Goal: Task Accomplishment & Management: Complete application form

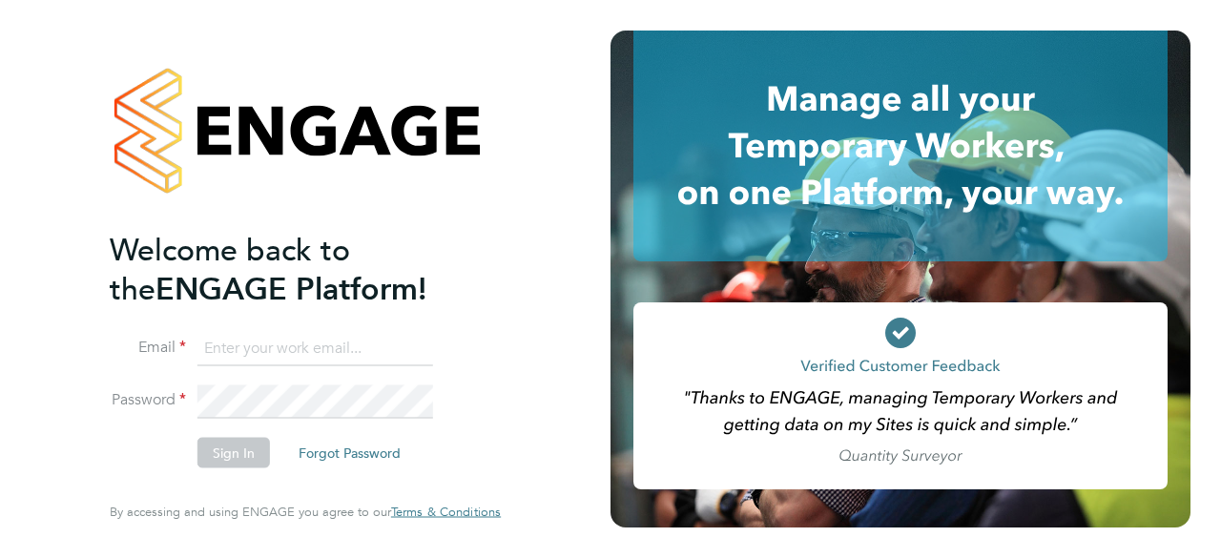
click at [351, 342] on input at bounding box center [316, 348] width 236 height 34
type input "davidsmith@itsconstruction.co.uk"
click at [248, 457] on button "Sign In" at bounding box center [234, 453] width 73 height 31
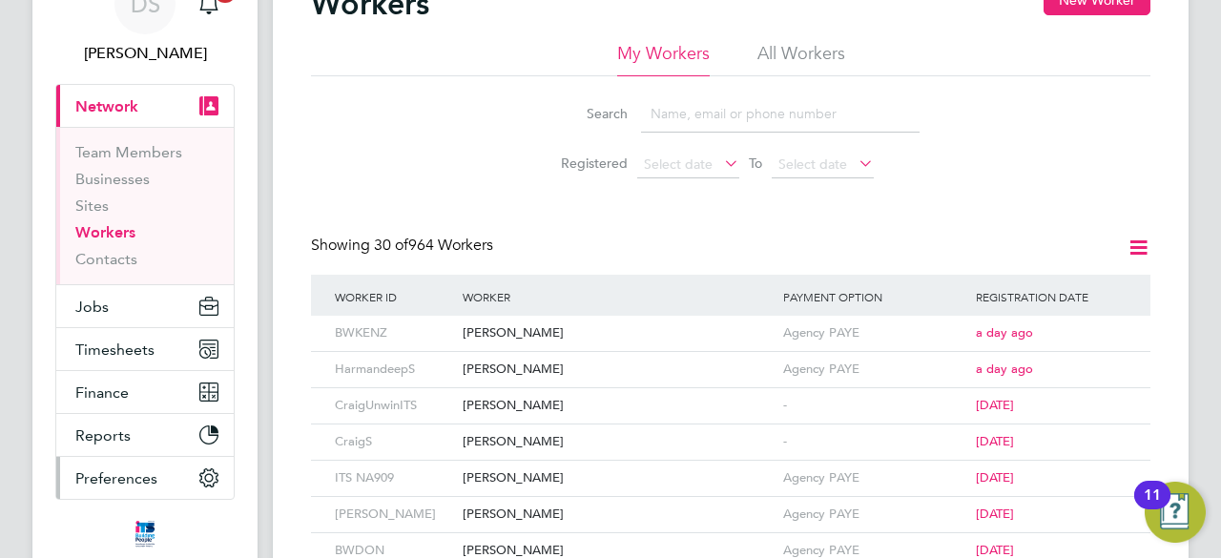
scroll to position [191, 0]
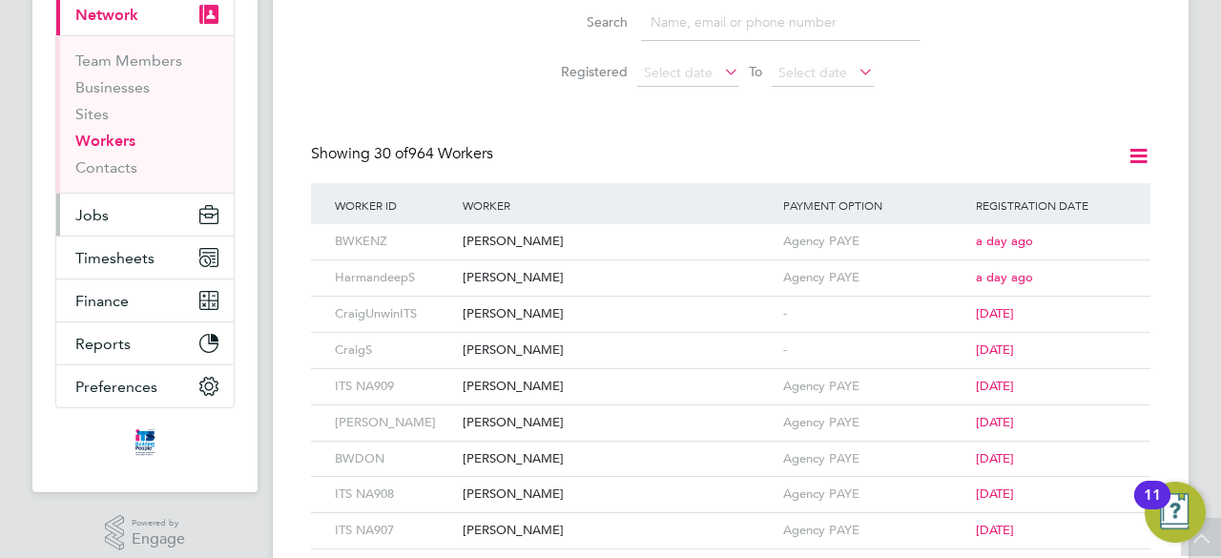
click at [111, 202] on button "Jobs" at bounding box center [144, 215] width 177 height 42
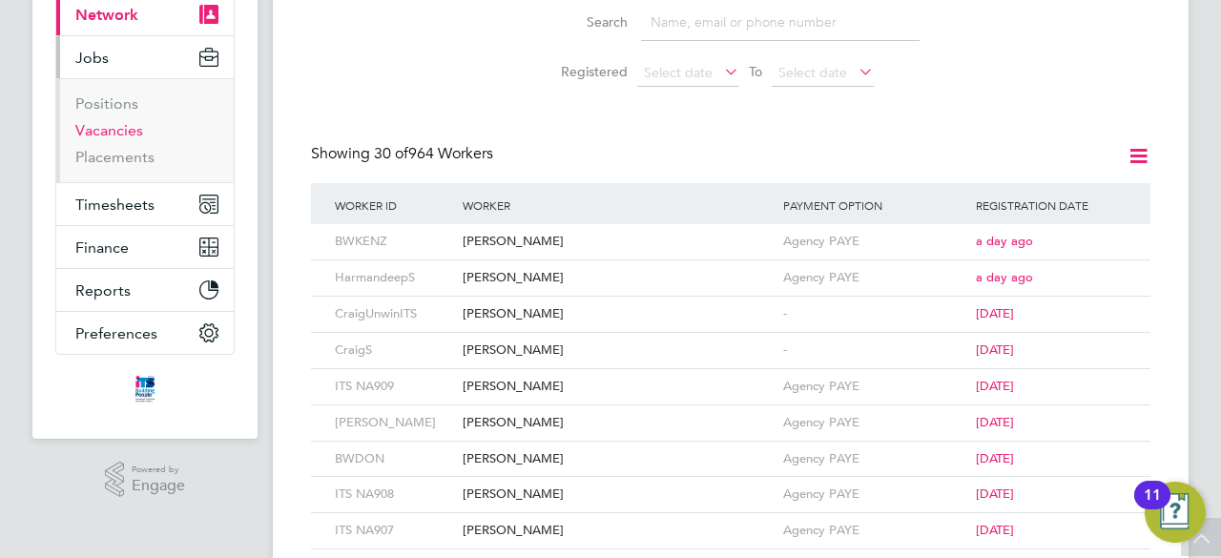
click at [114, 135] on link "Vacancies" at bounding box center [109, 130] width 68 height 18
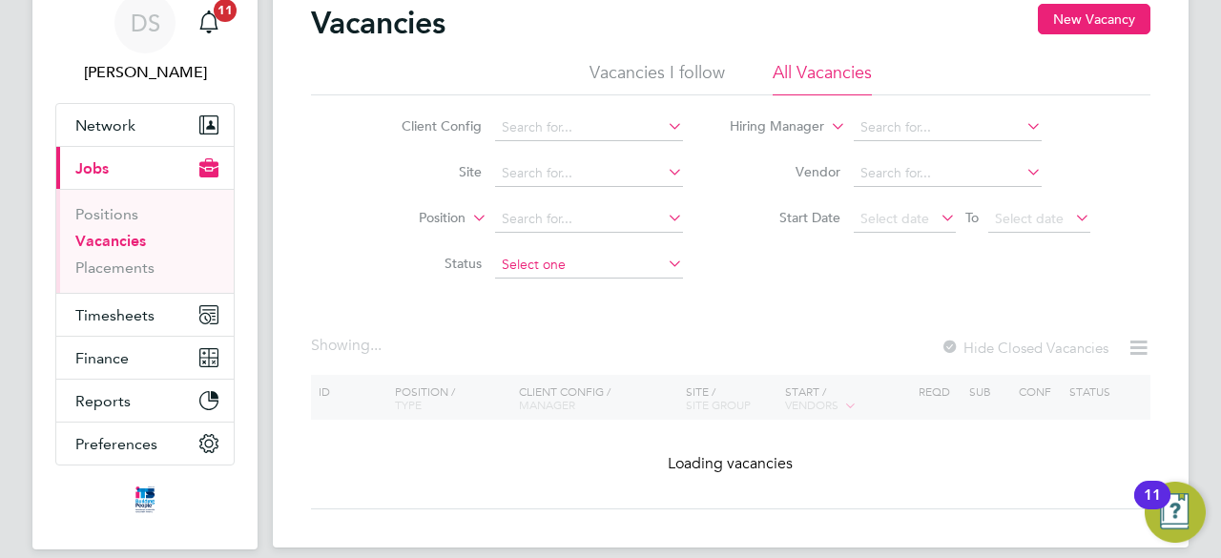
scroll to position [151, 0]
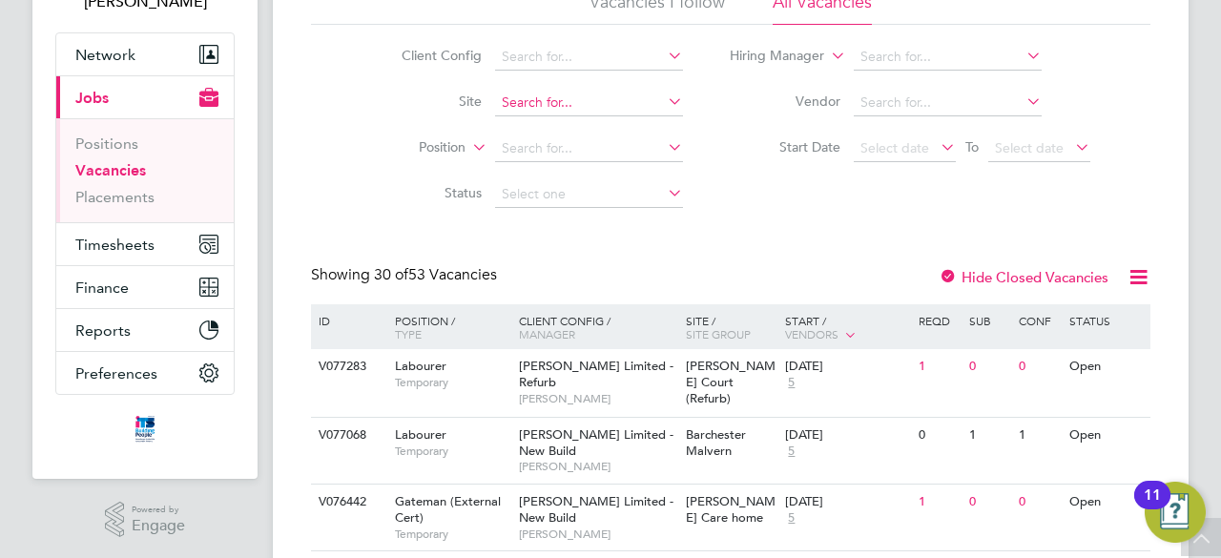
click at [532, 108] on input at bounding box center [589, 103] width 188 height 27
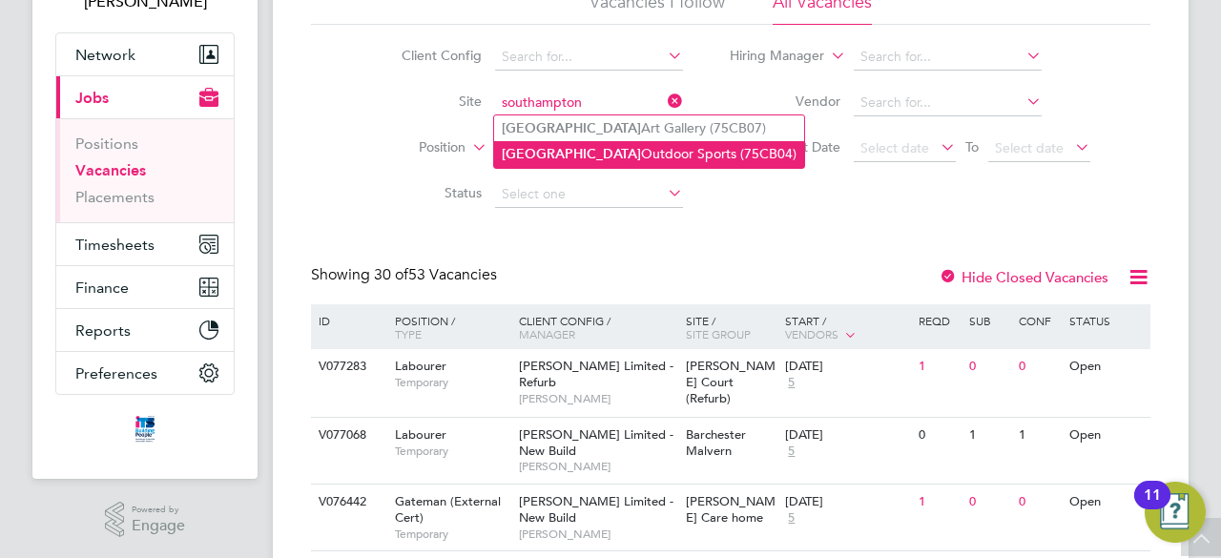
click at [709, 157] on li "Southampton Outdoor Sports (75CB04)" at bounding box center [649, 154] width 310 height 26
type input "Southampton Outdoor Sports (75CB04)"
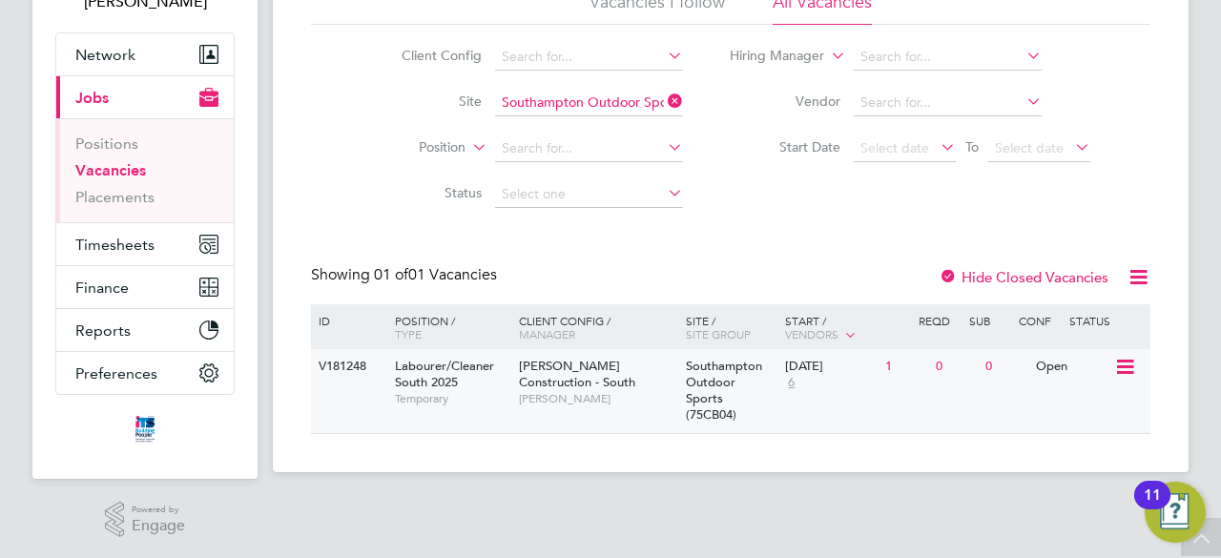
click at [1127, 373] on icon at bounding box center [1123, 367] width 19 height 23
click at [1082, 407] on li "View Details" at bounding box center [1080, 411] width 111 height 27
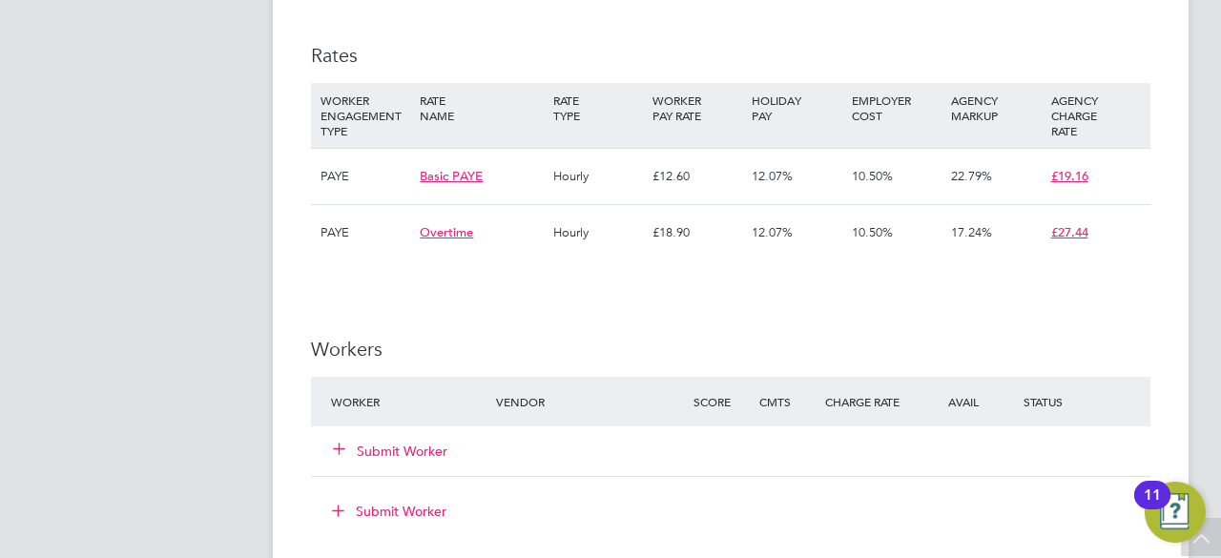
scroll to position [1145, 0]
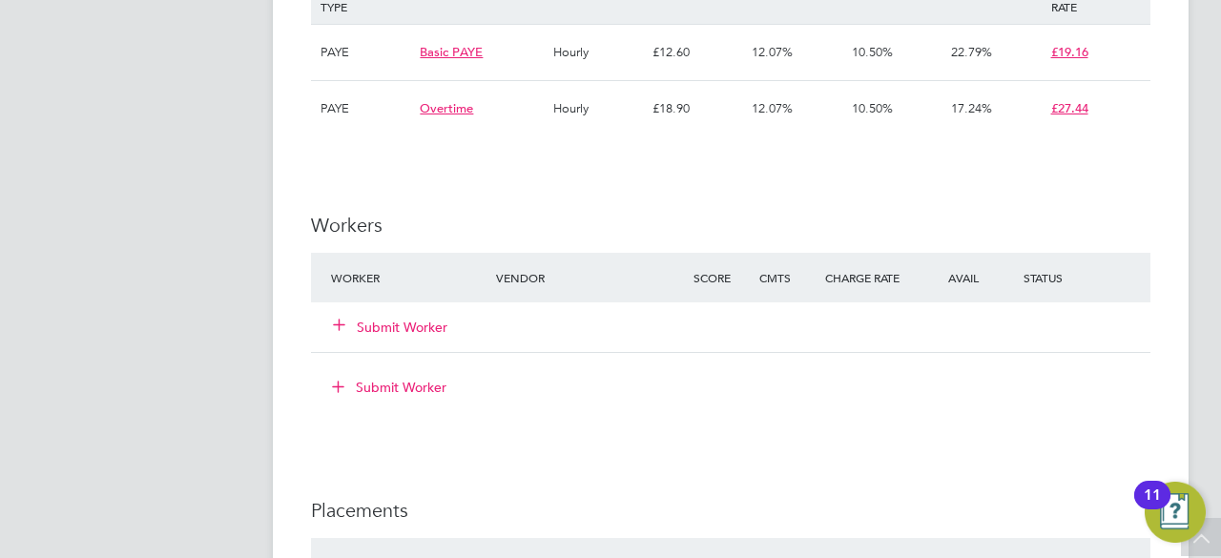
click at [389, 320] on button "Submit Worker" at bounding box center [391, 327] width 114 height 19
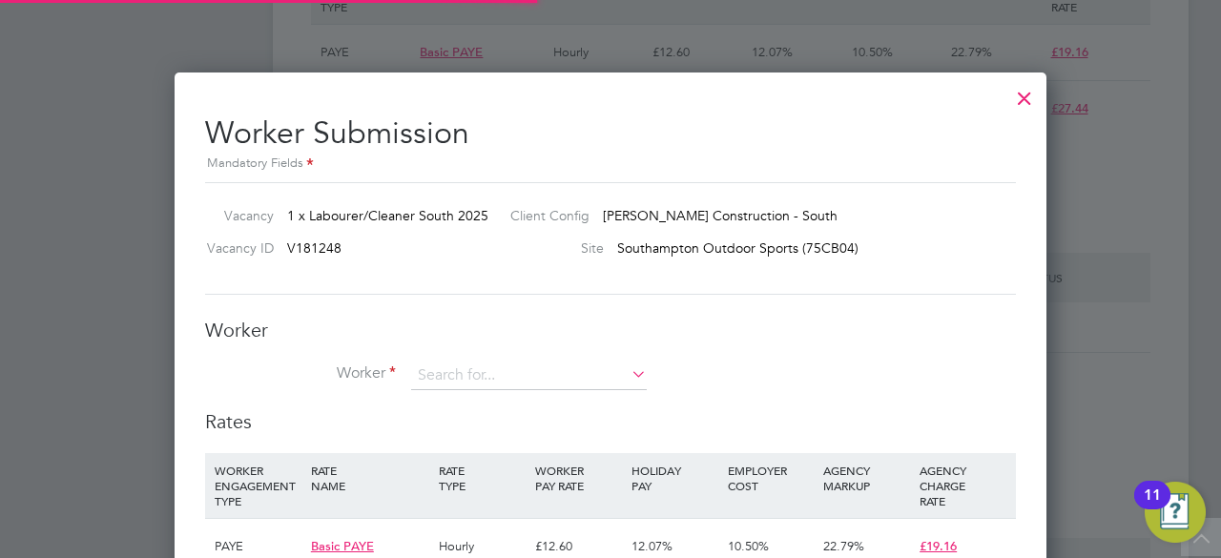
scroll to position [56, 129]
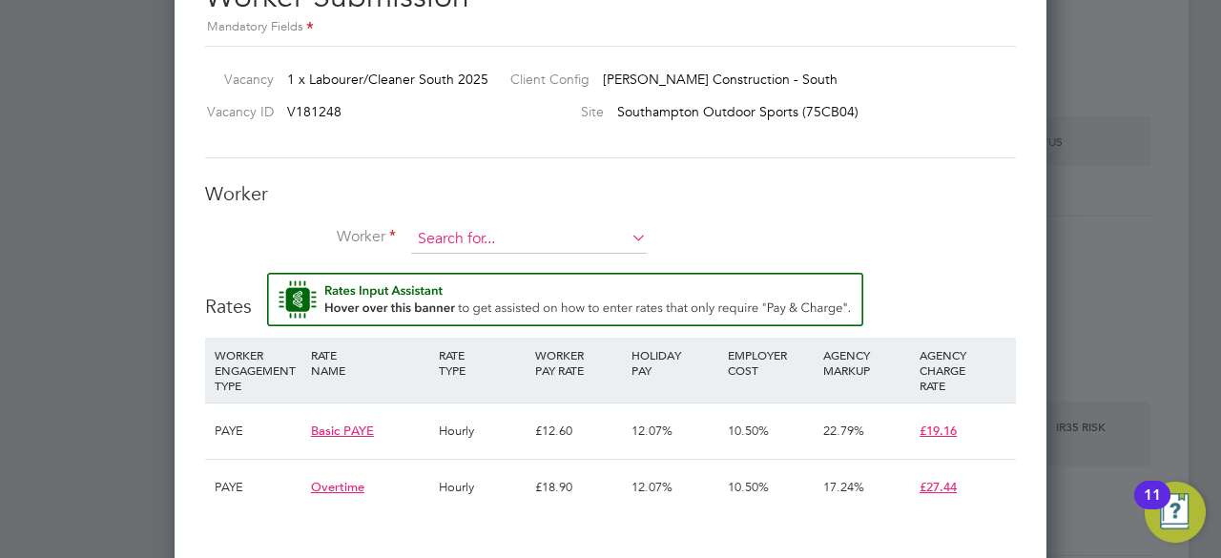
click at [437, 230] on input at bounding box center [529, 239] width 236 height 29
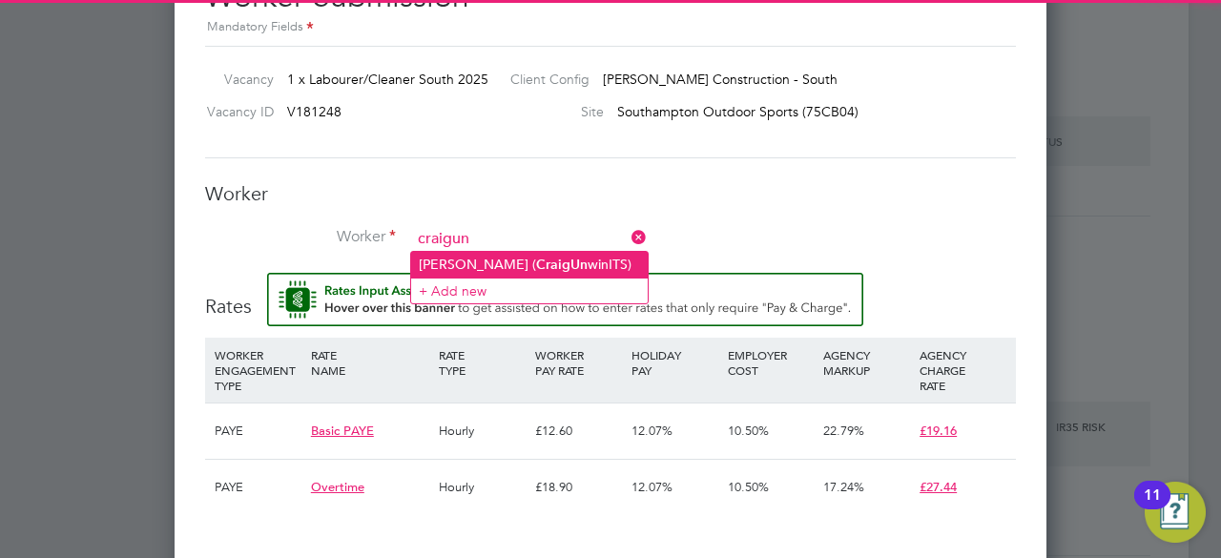
click at [468, 264] on li "[PERSON_NAME] ( [PERSON_NAME])" at bounding box center [529, 265] width 237 height 26
type input "[PERSON_NAME] (CraigUnwinITS)"
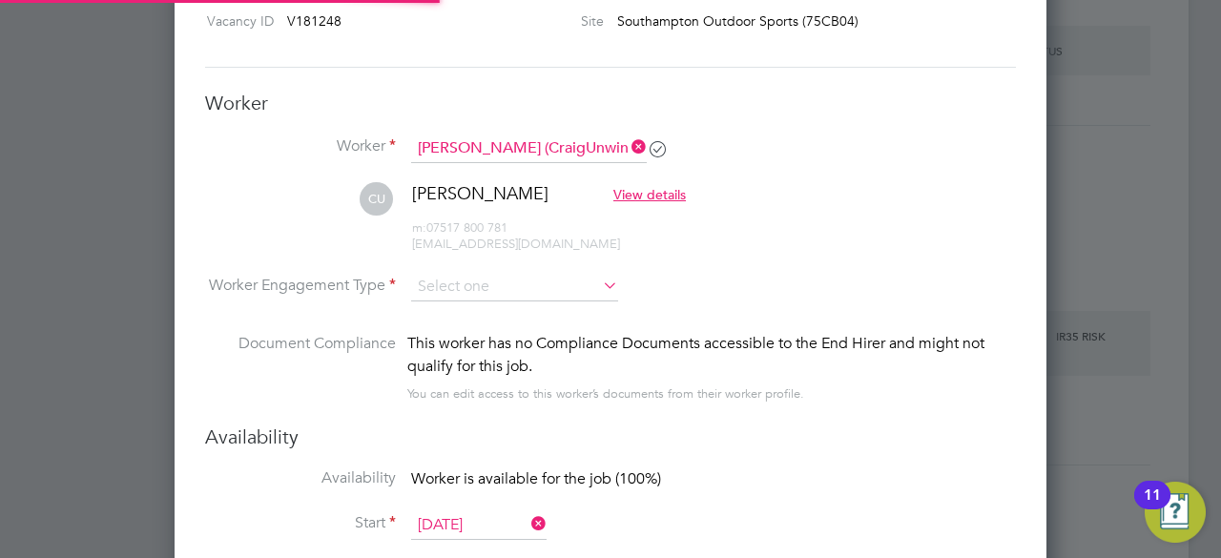
scroll to position [1472, 0]
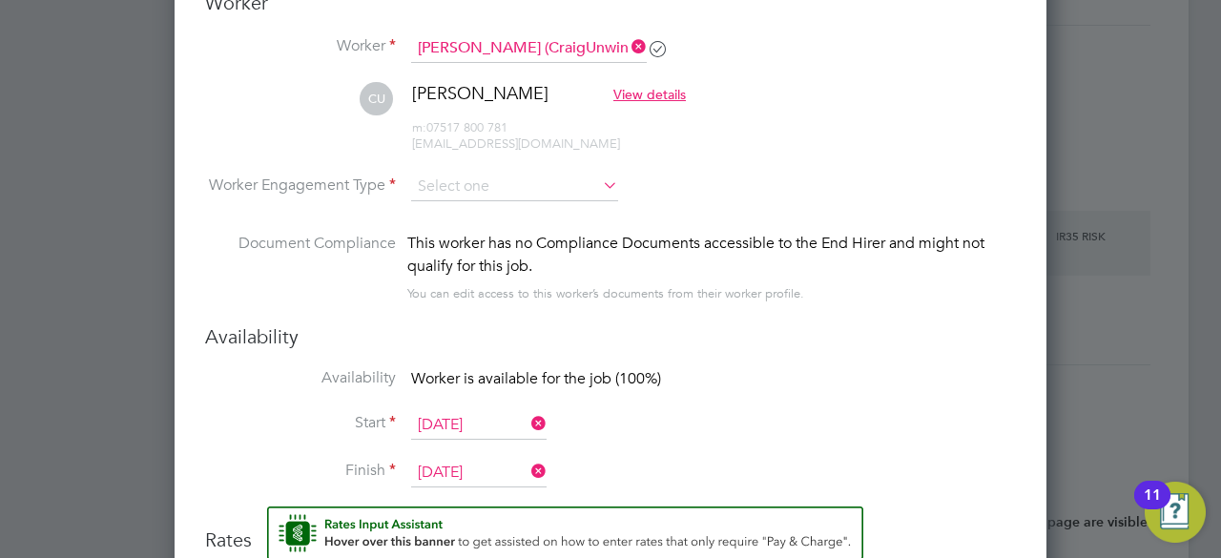
click at [487, 198] on li "Worker Engagement Type" at bounding box center [610, 202] width 811 height 59
click at [487, 188] on input at bounding box center [514, 187] width 207 height 29
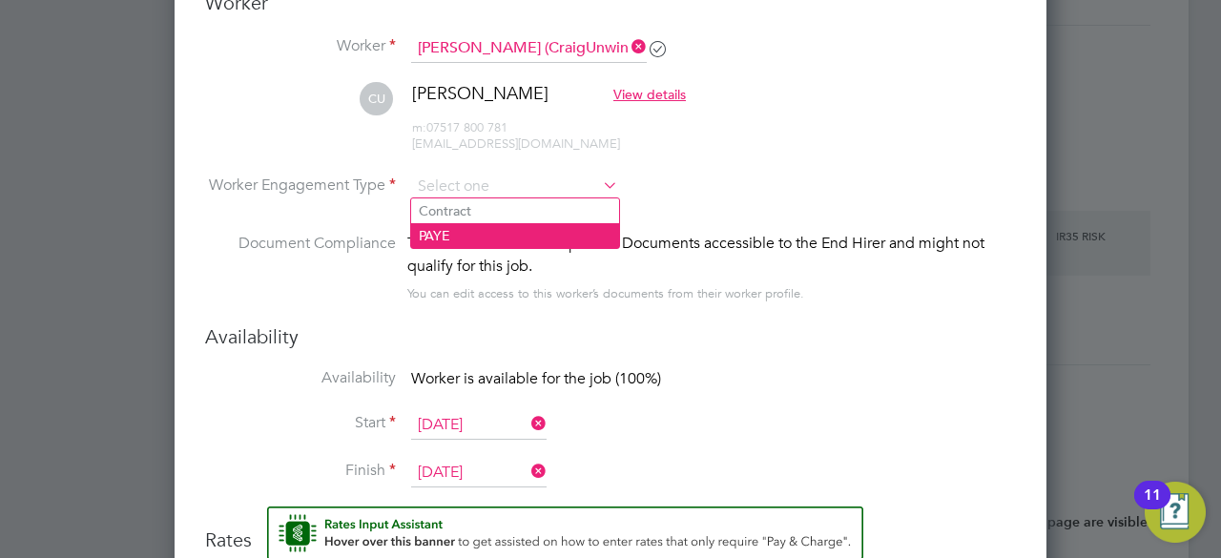
click at [458, 228] on li "PAYE" at bounding box center [515, 235] width 208 height 25
type input "PAYE"
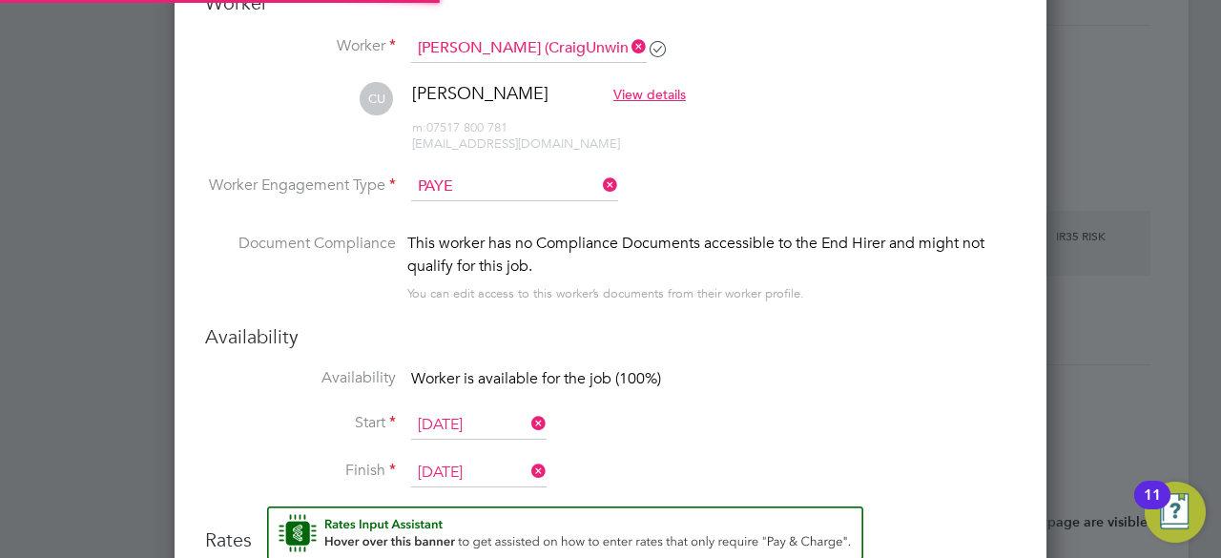
scroll to position [10, 10]
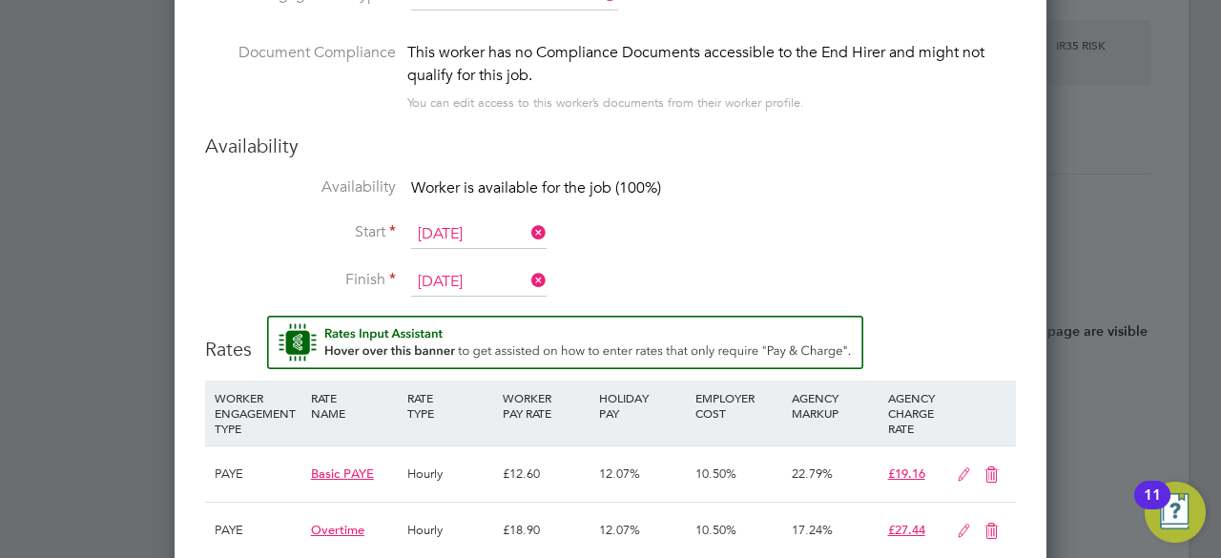
click at [481, 268] on input "[DATE]" at bounding box center [478, 282] width 135 height 29
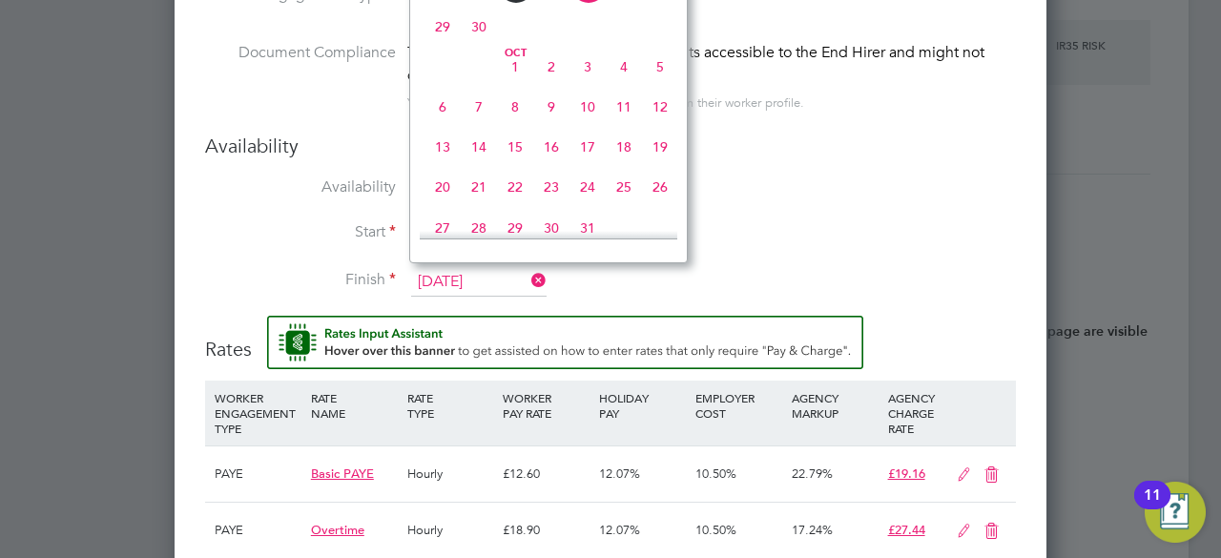
click at [520, 196] on span "22" at bounding box center [515, 187] width 36 height 36
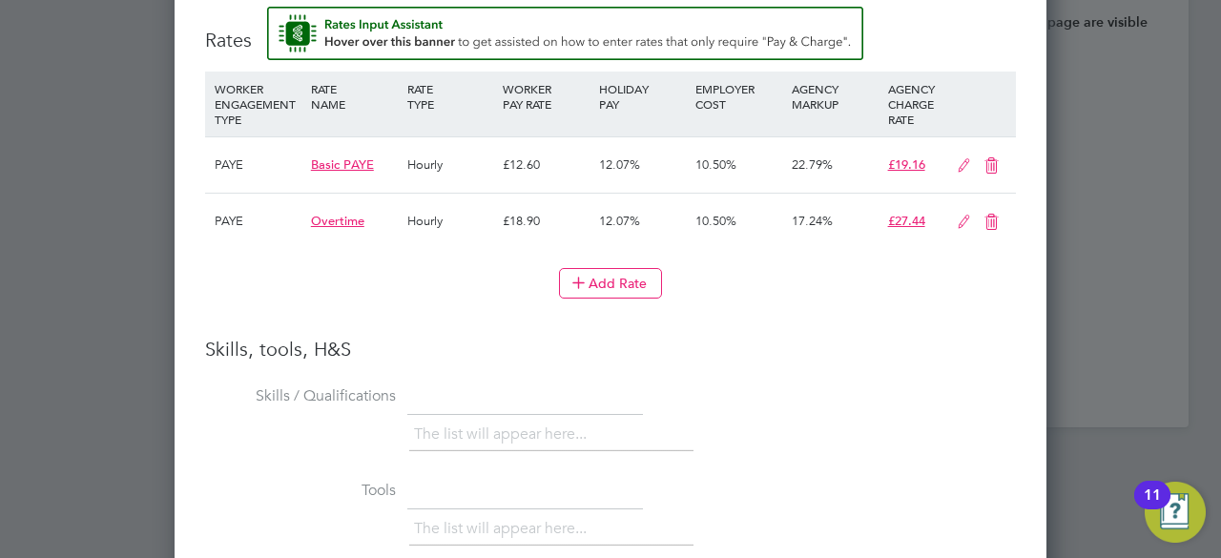
scroll to position [2027, 0]
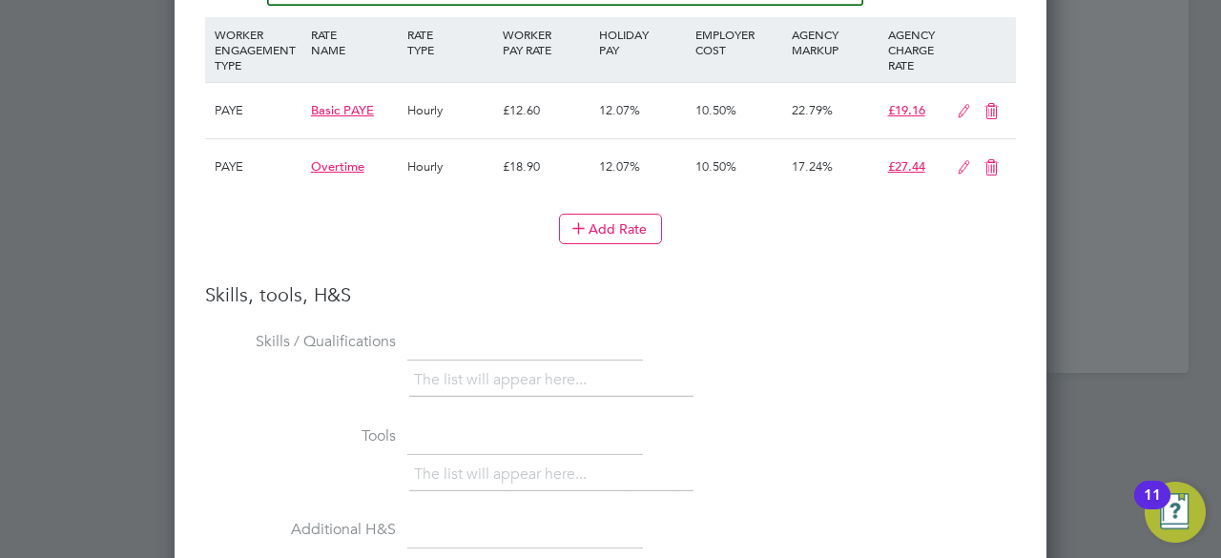
click at [874, 260] on li "WORKER ENGAGEMENT TYPE RATE NAME RATE TYPE WORKER PAY RATE HOLIDAY PAY EMPLOYER…" at bounding box center [610, 149] width 811 height 265
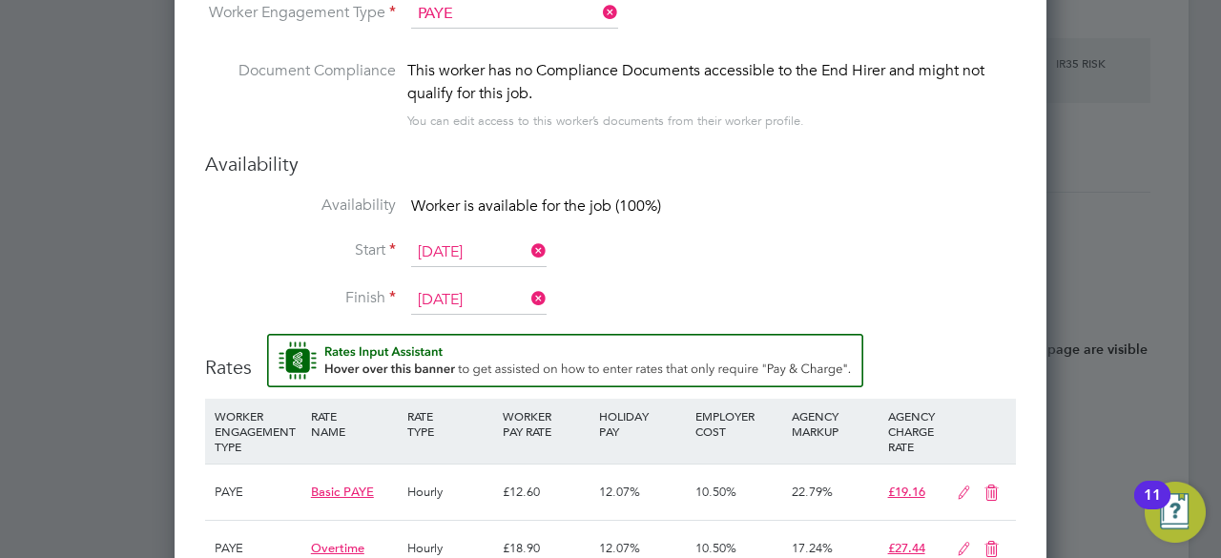
scroll to position [1702, 0]
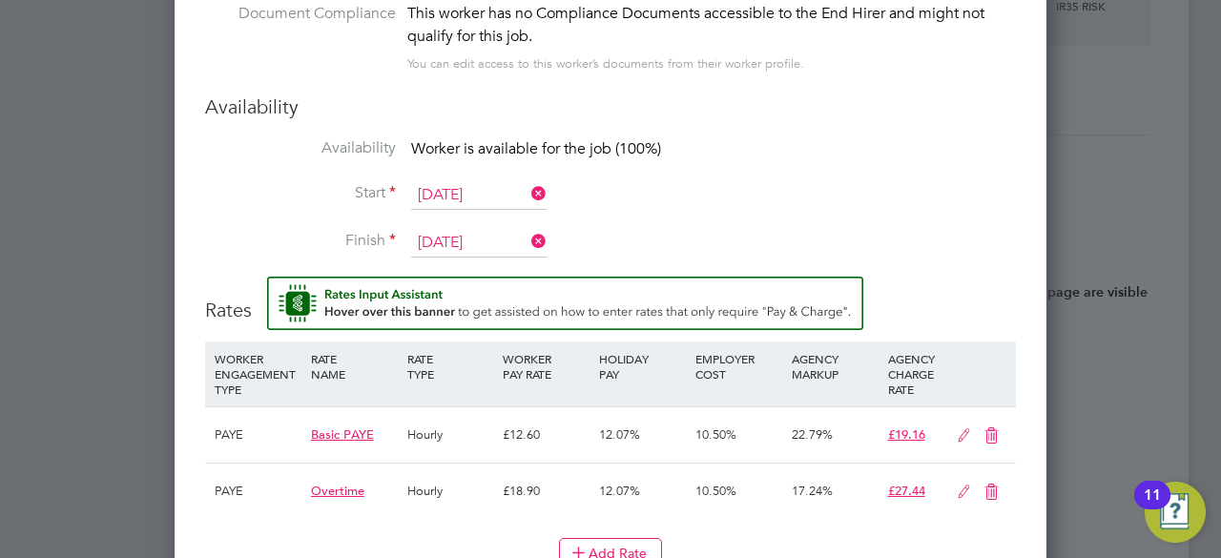
click at [465, 238] on input "[DATE]" at bounding box center [478, 243] width 135 height 29
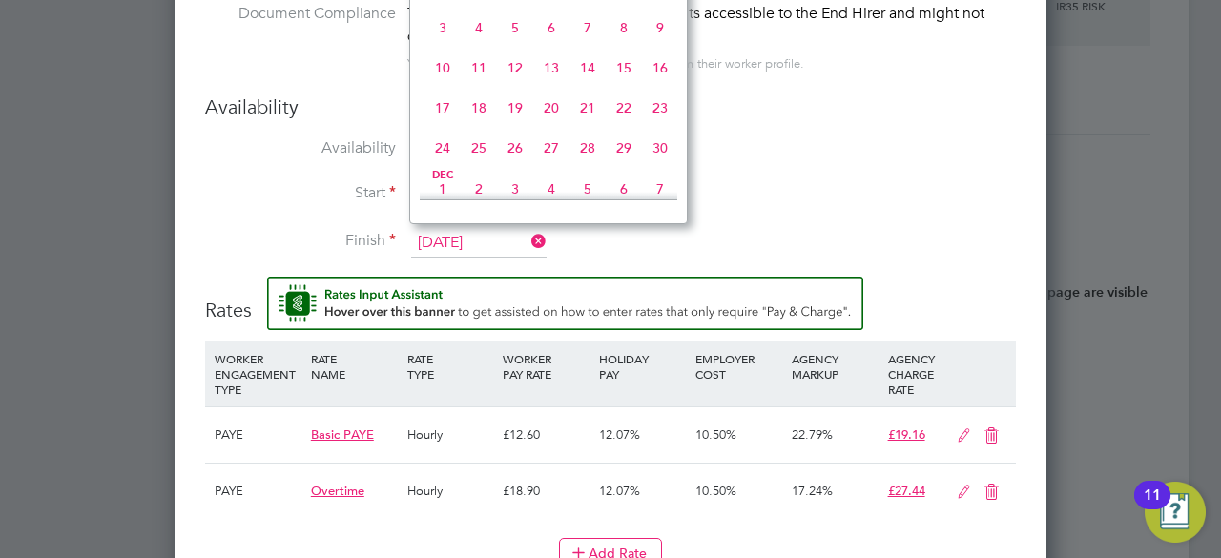
scroll to position [655, 0]
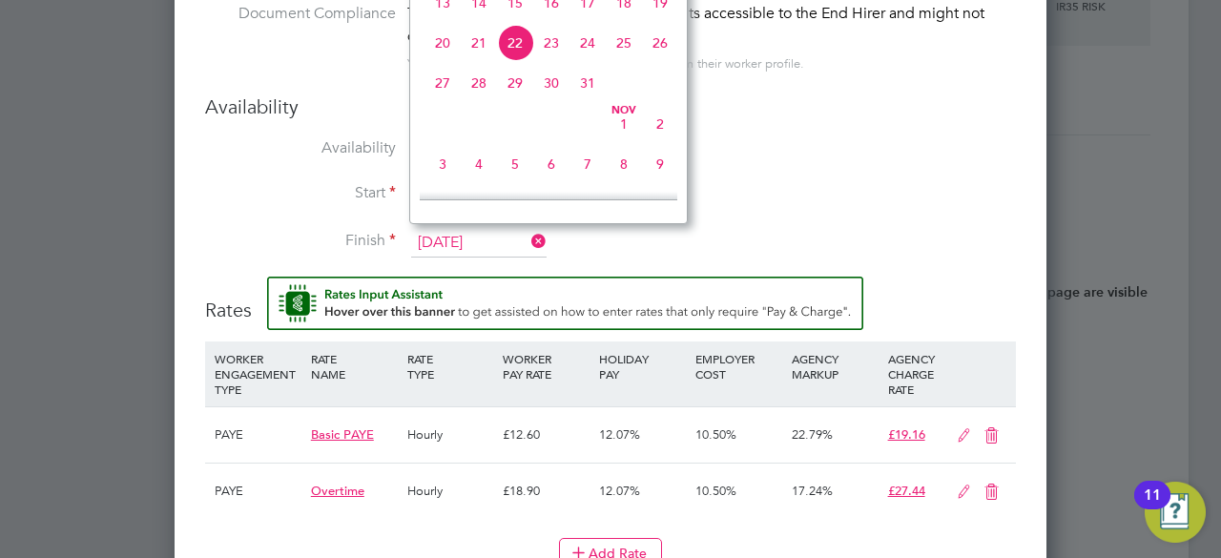
click at [519, 98] on span "29" at bounding box center [515, 83] width 36 height 36
click at [473, 235] on input "[DATE]" at bounding box center [478, 243] width 135 height 29
click at [583, 16] on span "24" at bounding box center [588, 2] width 36 height 36
type input "[DATE]"
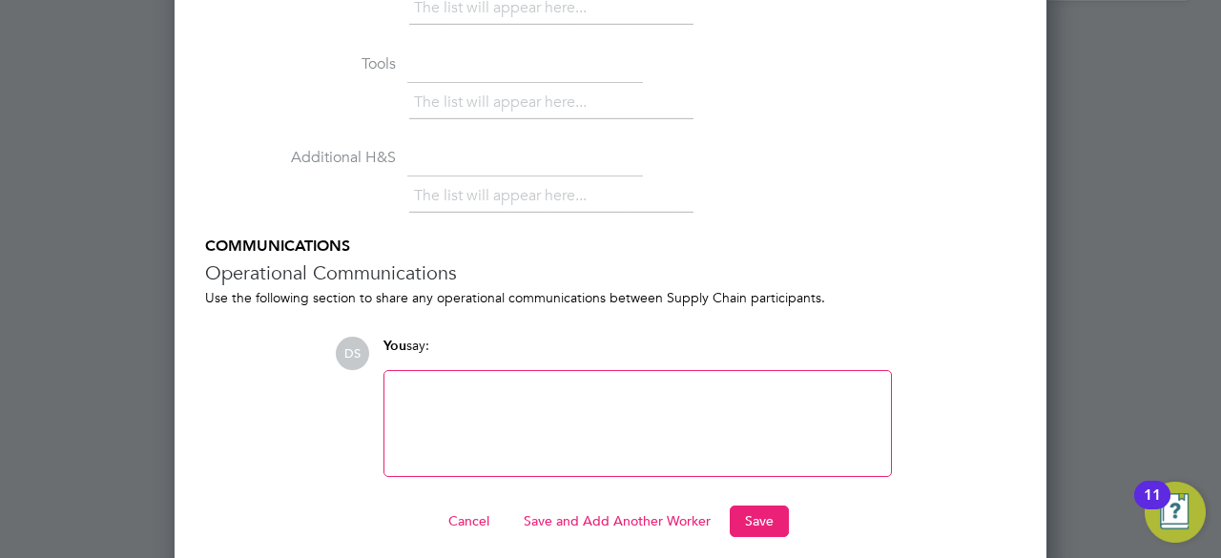
scroll to position [2408, 0]
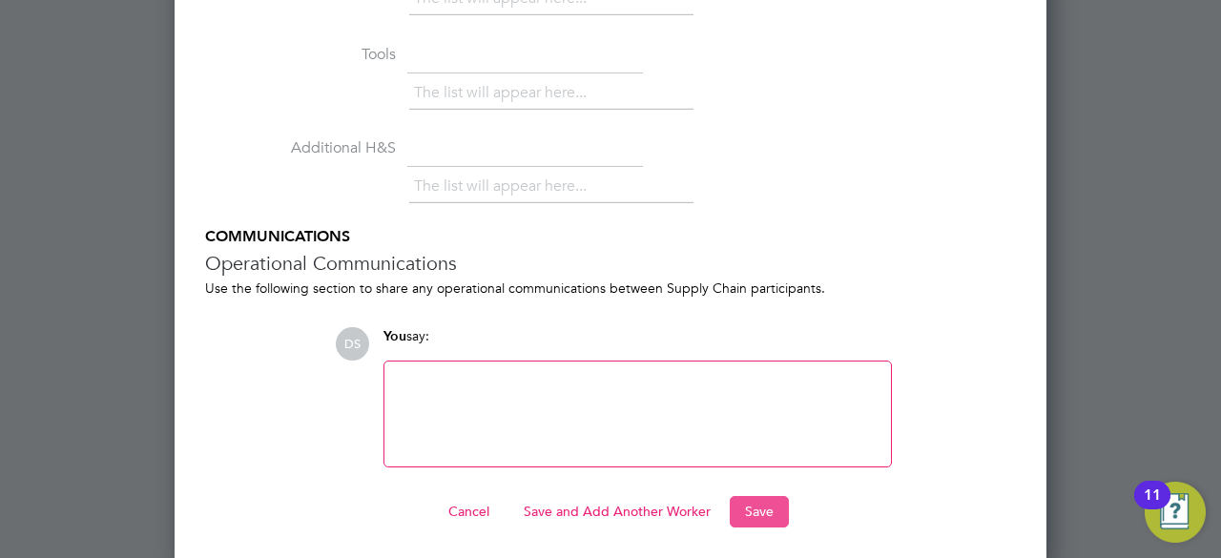
click at [775, 506] on button "Save" at bounding box center [759, 511] width 59 height 31
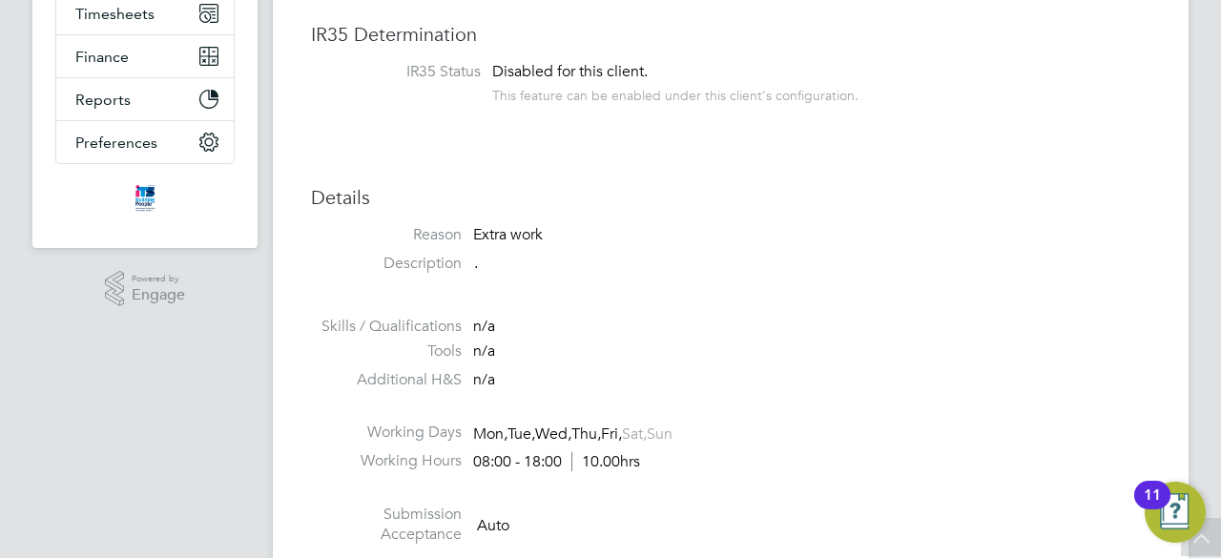
scroll to position [0, 0]
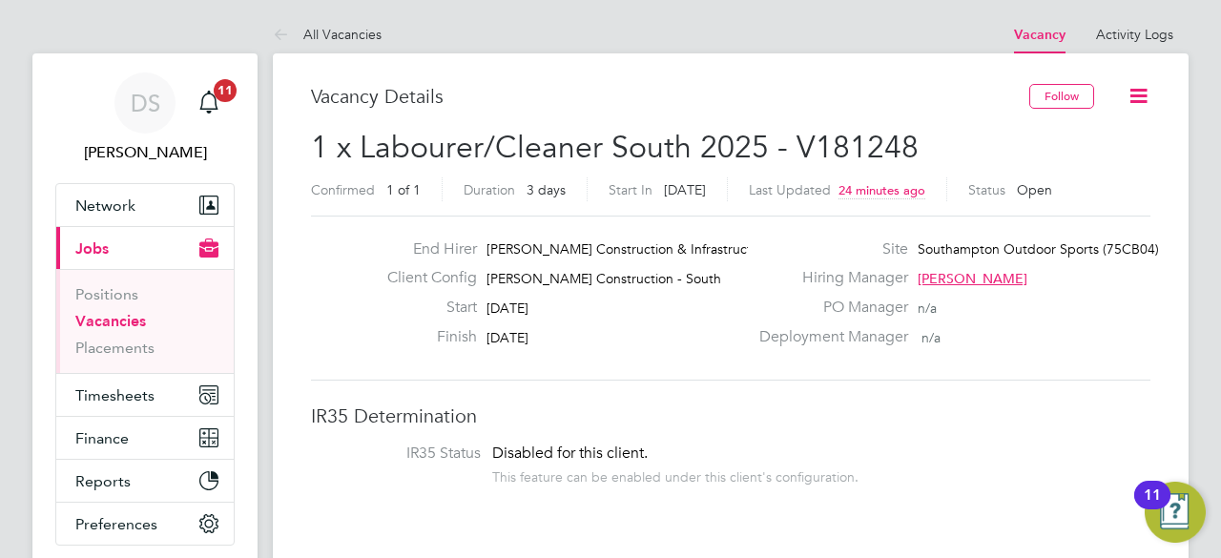
click at [1145, 94] on icon at bounding box center [1139, 96] width 24 height 24
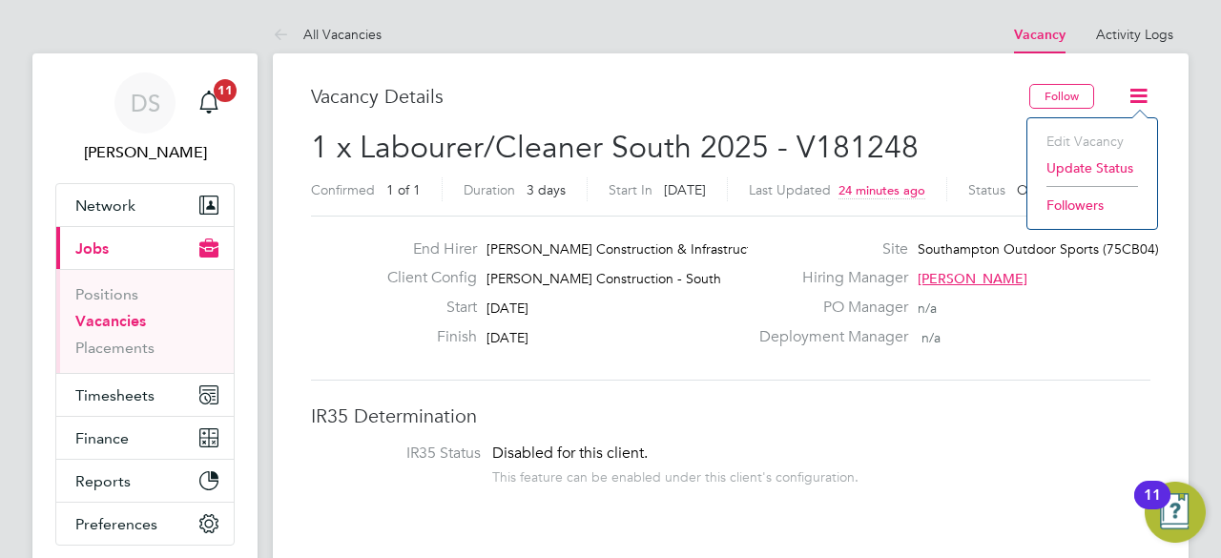
click at [1145, 94] on icon at bounding box center [1139, 96] width 24 height 24
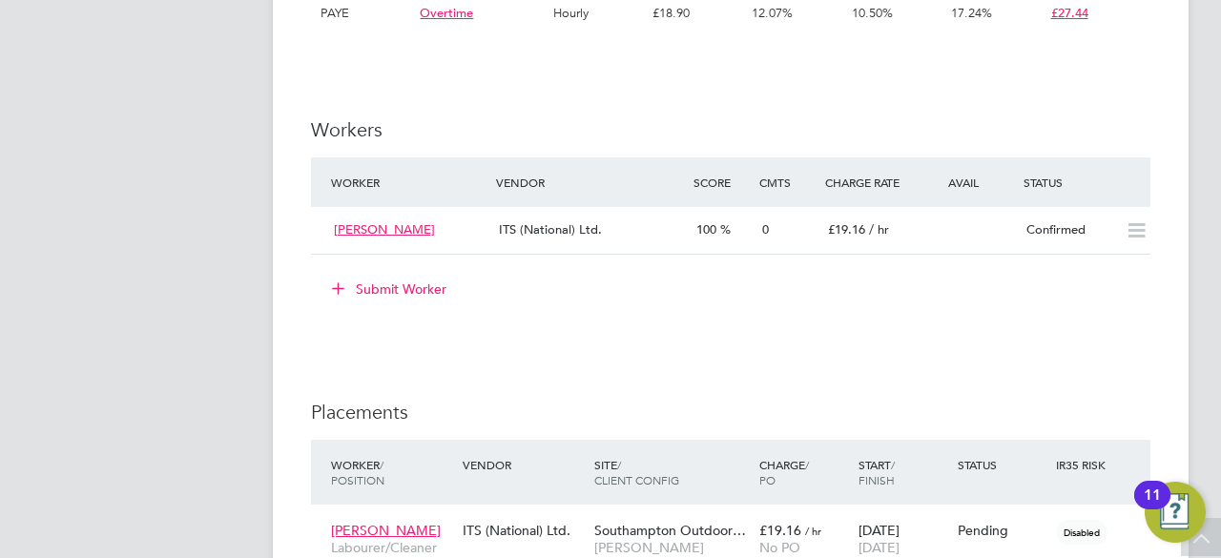
click at [939, 322] on li "Submit Worker" at bounding box center [731, 299] width 840 height 50
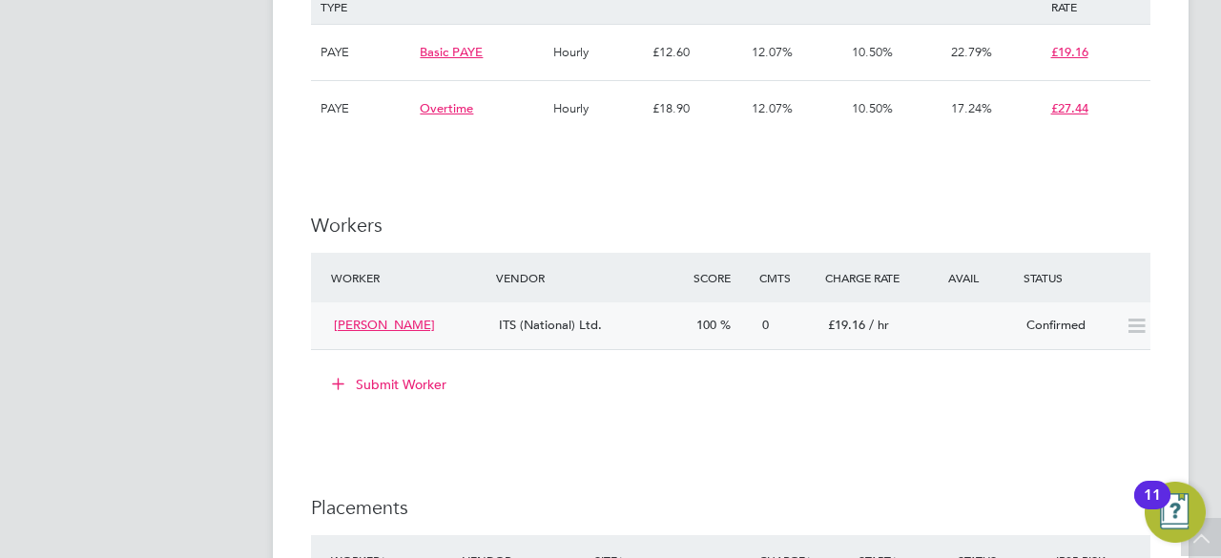
click at [1061, 332] on div "Confirmed" at bounding box center [1068, 325] width 99 height 31
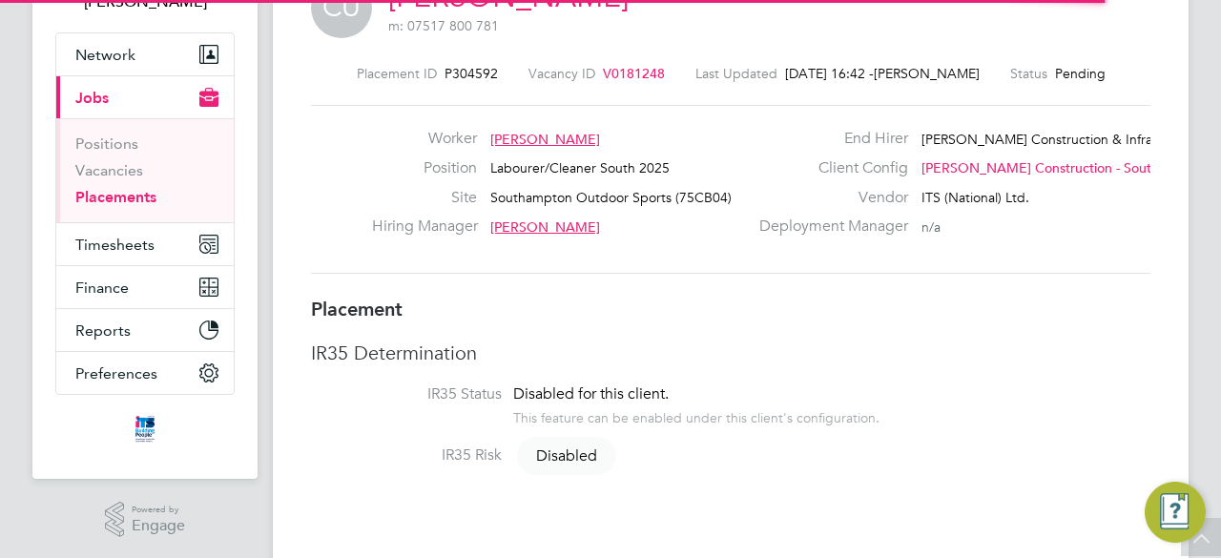
scroll to position [18, 134]
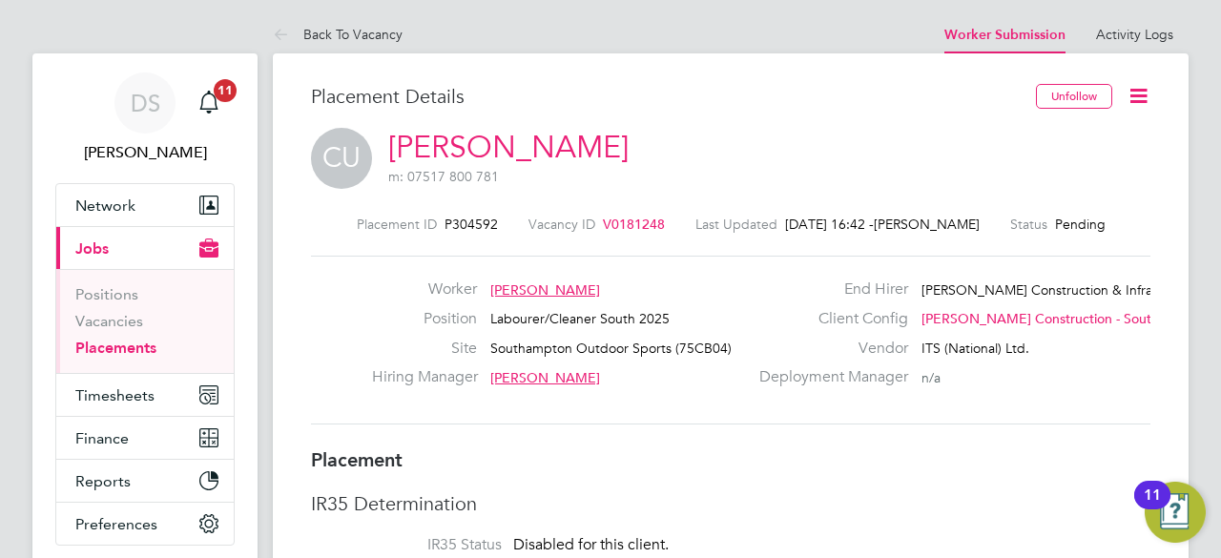
click at [1140, 98] on icon at bounding box center [1139, 96] width 24 height 24
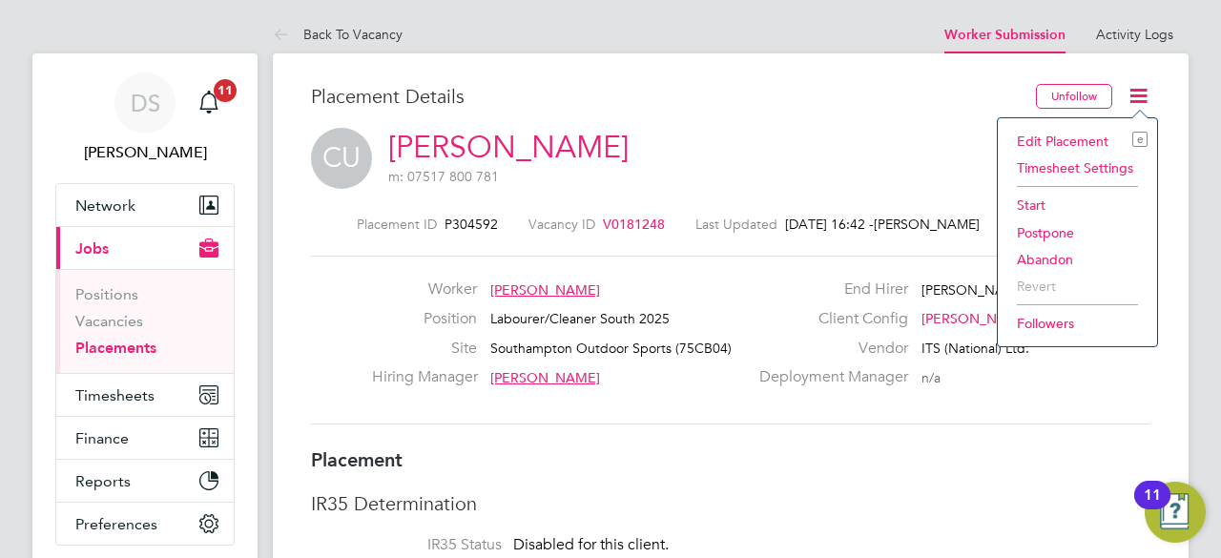
click at [1058, 205] on li "Start" at bounding box center [1078, 205] width 140 height 27
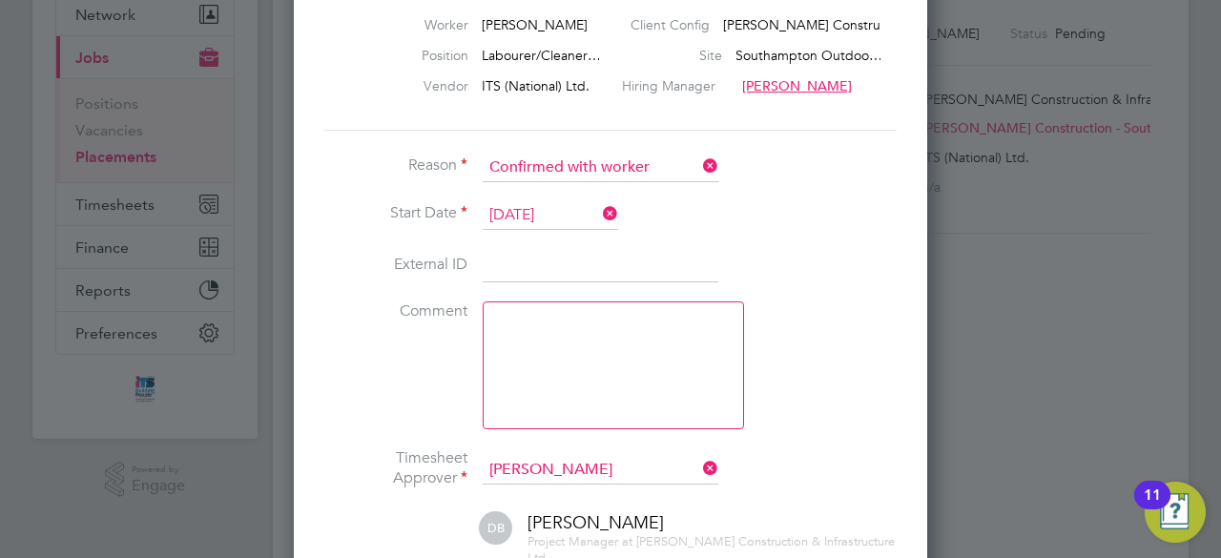
click at [527, 259] on input at bounding box center [601, 266] width 236 height 34
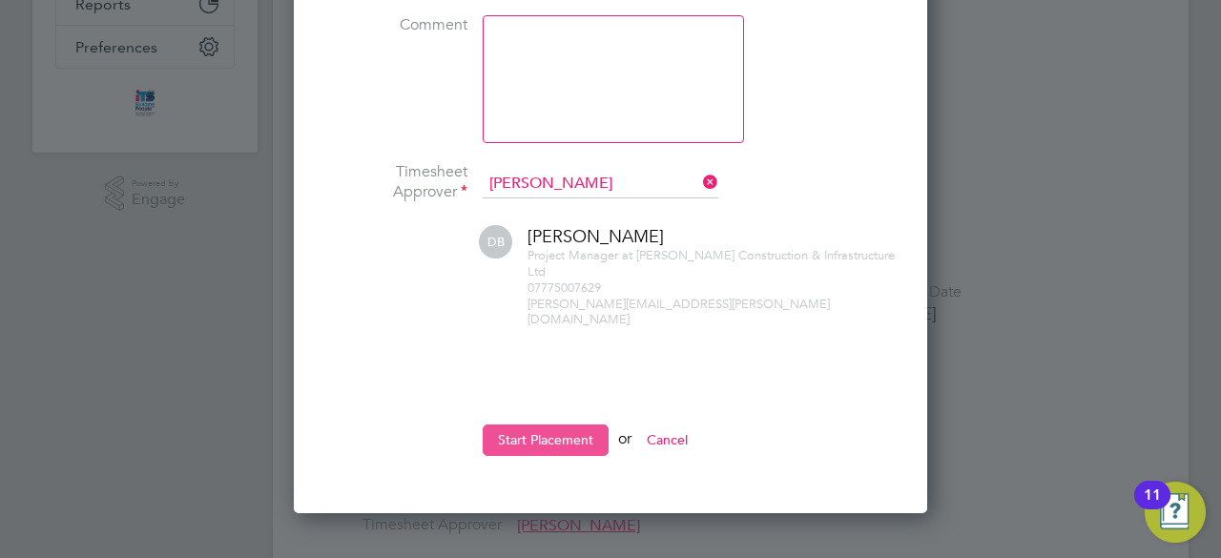
type input "CraigUnwinITS"
click at [579, 429] on button "Start Placement" at bounding box center [546, 440] width 126 height 31
